Goal: Task Accomplishment & Management: Use online tool/utility

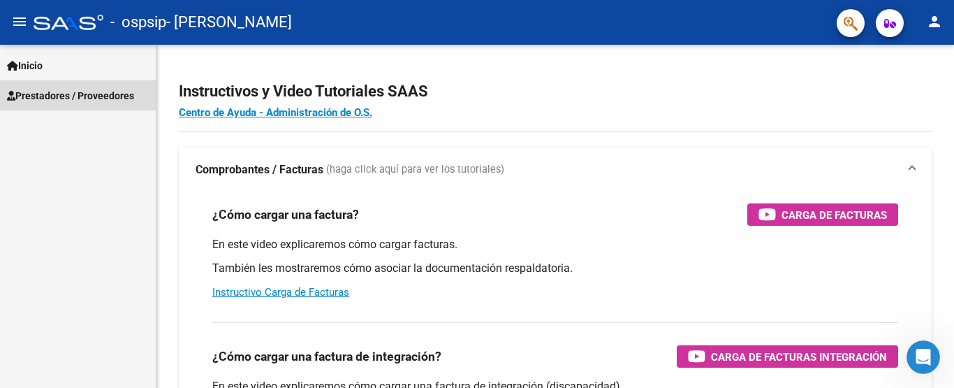
click at [73, 94] on span "Prestadores / Proveedores" at bounding box center [70, 95] width 127 height 15
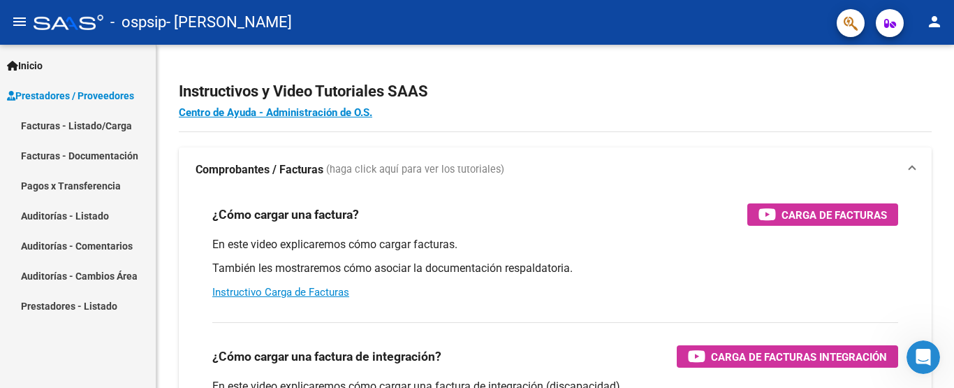
click at [75, 126] on link "Facturas - Listado/Carga" at bounding box center [78, 125] width 156 height 30
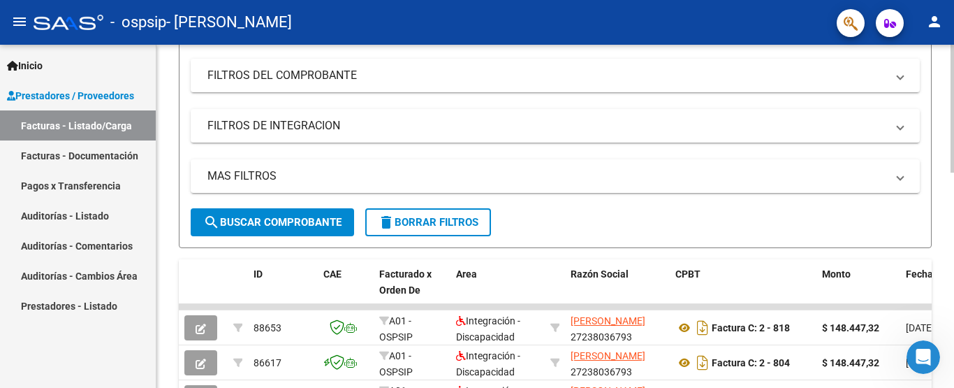
scroll to position [421, 0]
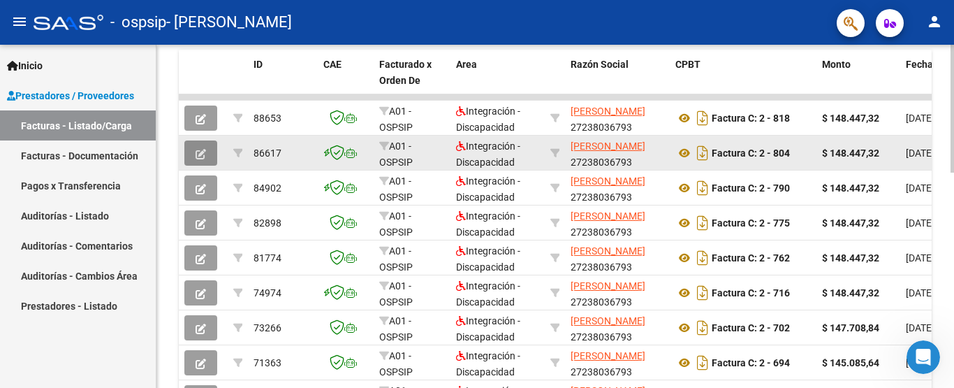
click at [198, 152] on icon "button" at bounding box center [201, 154] width 10 height 10
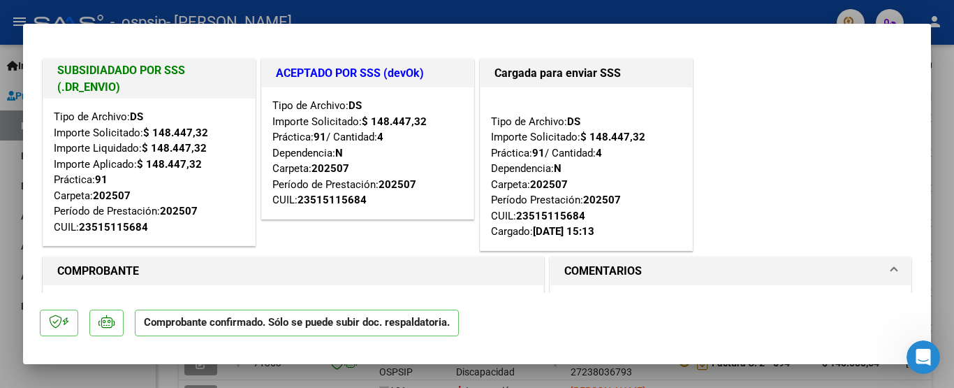
click at [0, 282] on div at bounding box center [477, 194] width 954 height 388
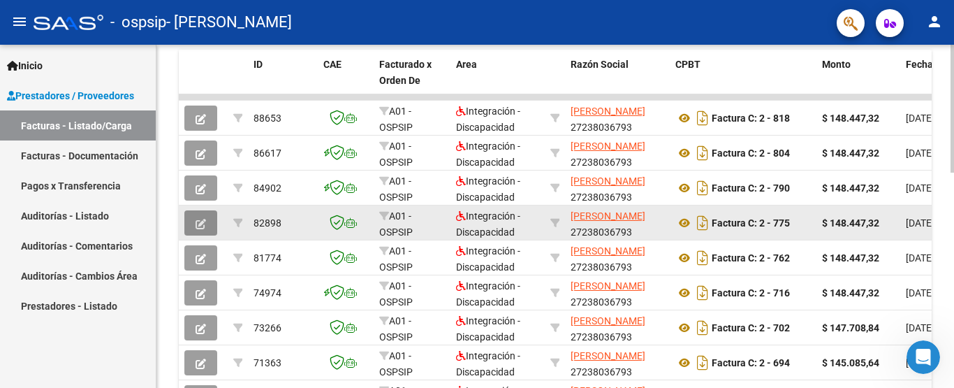
click at [195, 225] on button "button" at bounding box center [200, 222] width 33 height 25
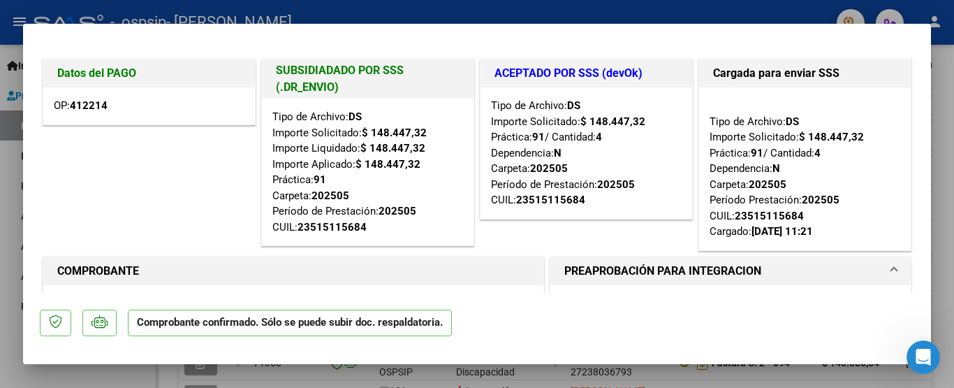
click at [1, 244] on div at bounding box center [477, 194] width 954 height 388
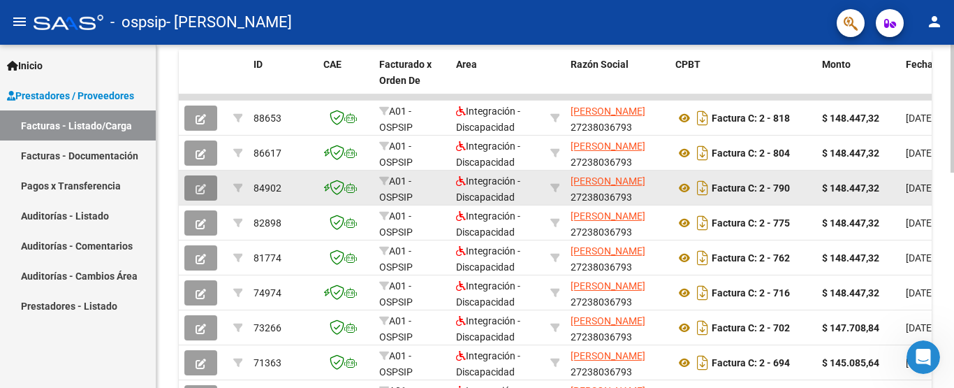
click at [202, 184] on icon "button" at bounding box center [201, 189] width 10 height 10
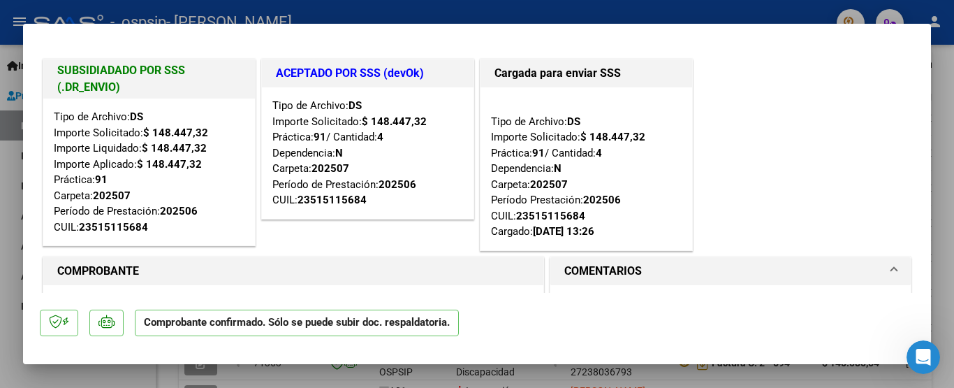
click at [2, 175] on div at bounding box center [477, 194] width 954 height 388
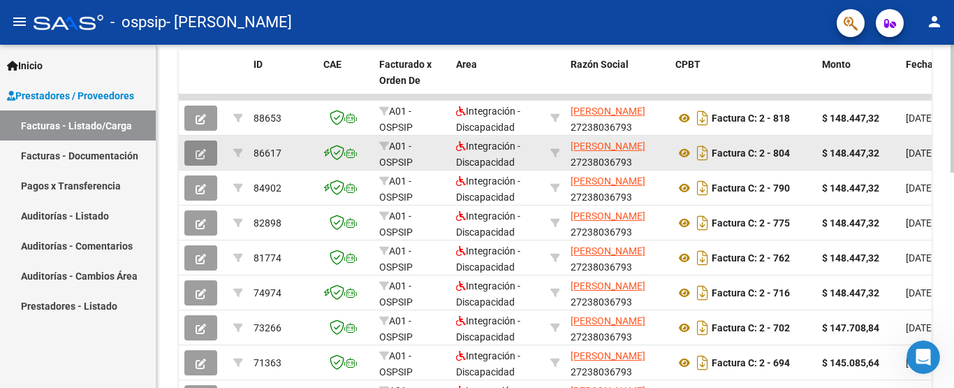
click at [204, 150] on icon "button" at bounding box center [201, 154] width 10 height 10
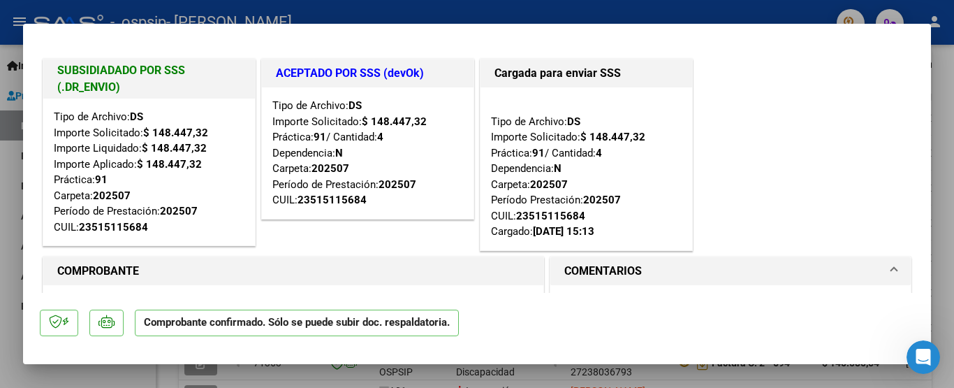
click at [1, 249] on div at bounding box center [477, 194] width 954 height 388
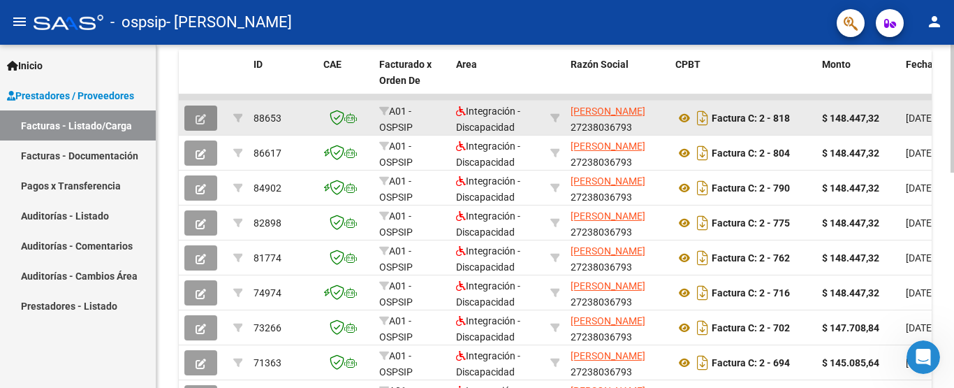
click at [195, 117] on button "button" at bounding box center [200, 117] width 33 height 25
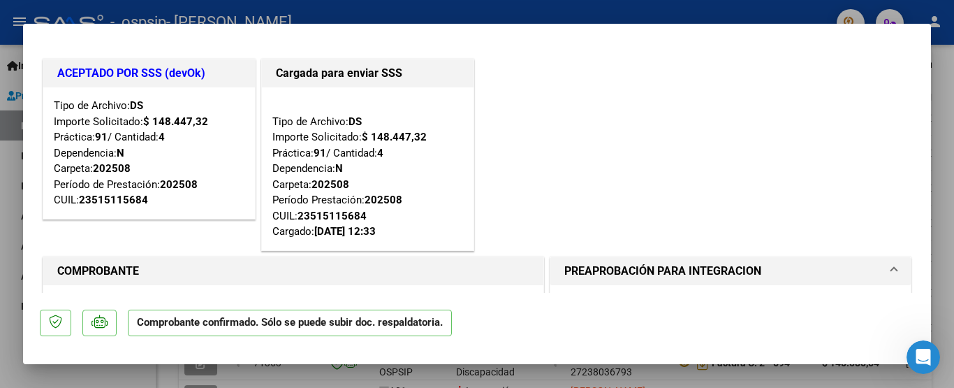
click at [26, 237] on mat-dialog-content "ACEPTADO POR SSS (devOk) Tipo de Archivo: DS Importe Solicitado: $ 148.447,32 P…" at bounding box center [477, 167] width 908 height 252
click at [6, 163] on div at bounding box center [477, 194] width 954 height 388
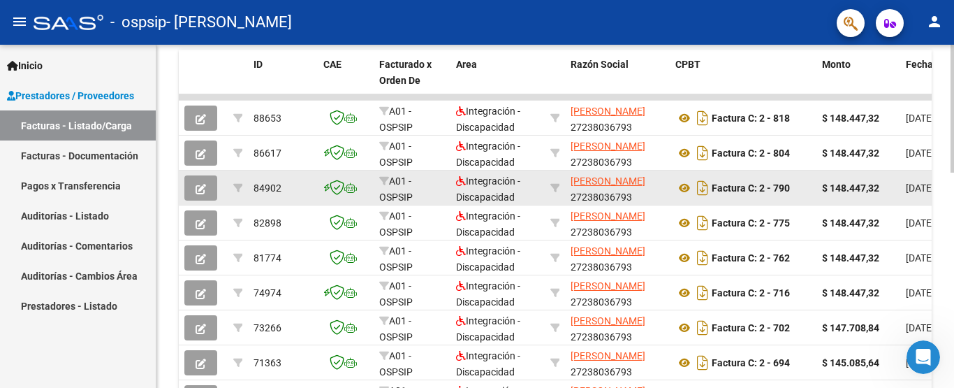
click at [203, 182] on span "button" at bounding box center [201, 188] width 10 height 13
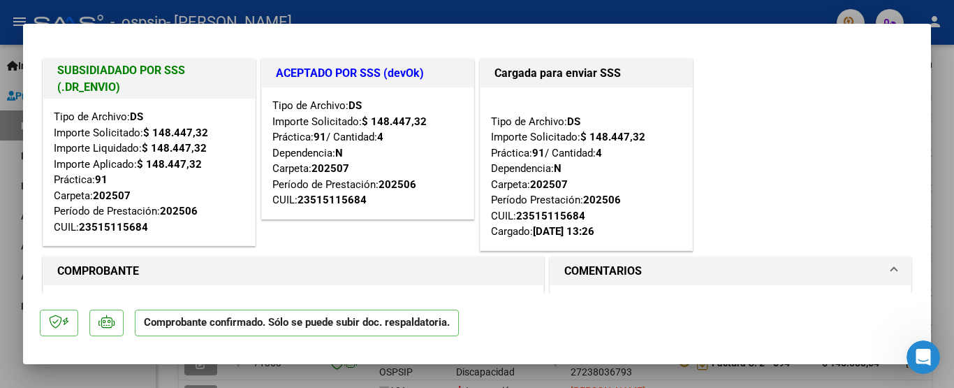
click at [3, 205] on div at bounding box center [477, 194] width 954 height 388
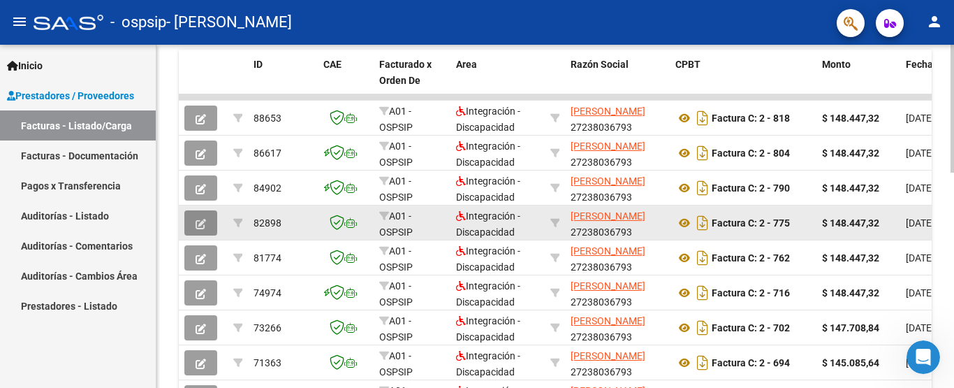
click at [198, 221] on icon "button" at bounding box center [201, 224] width 10 height 10
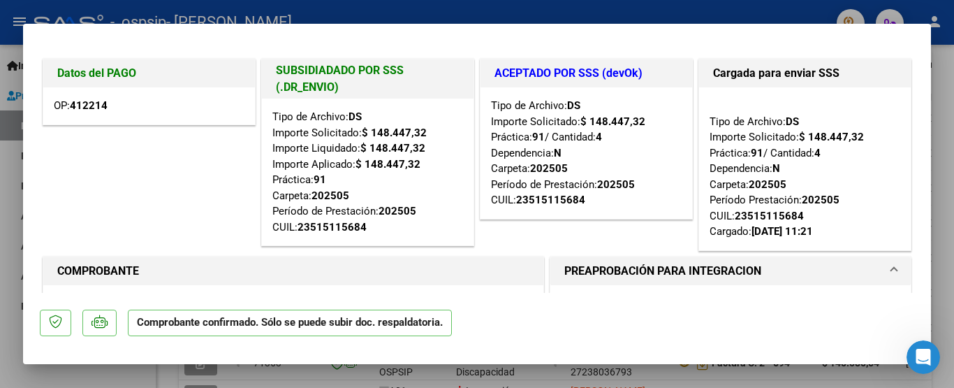
click at [0, 236] on div at bounding box center [477, 194] width 954 height 388
